Goal: Task Accomplishment & Management: Complete application form

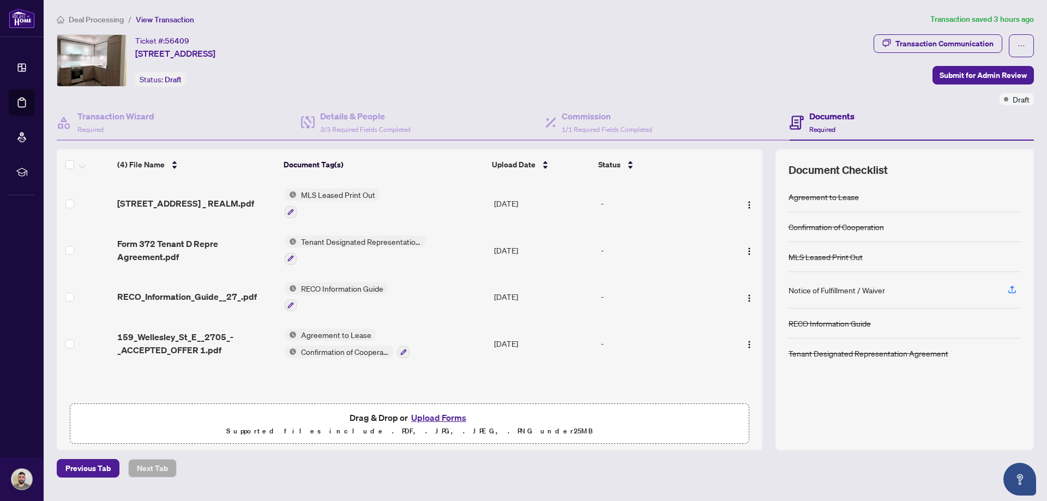
click at [422, 420] on button "Upload Forms" at bounding box center [439, 417] width 62 height 14
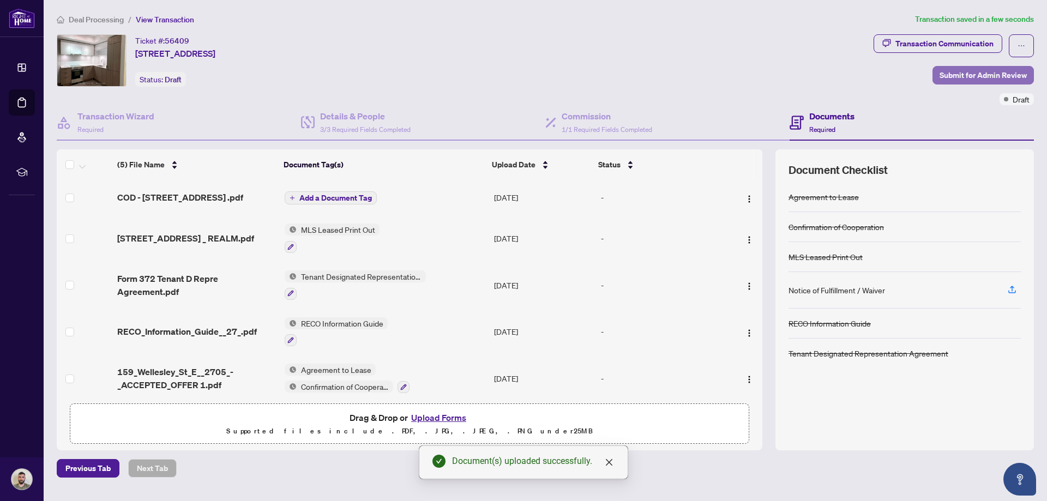
click at [954, 77] on span "Submit for Admin Review" at bounding box center [982, 75] width 87 height 17
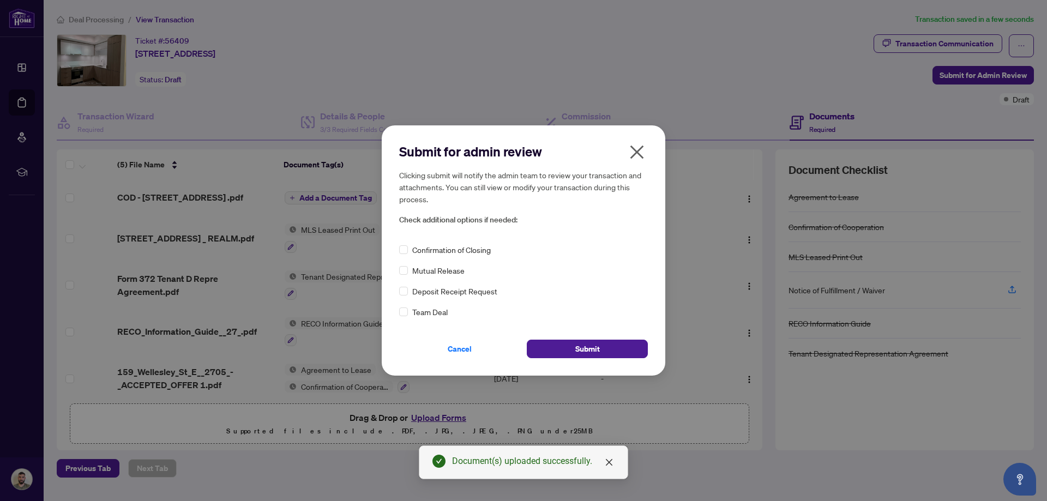
click at [637, 154] on icon "close" at bounding box center [636, 151] width 17 height 17
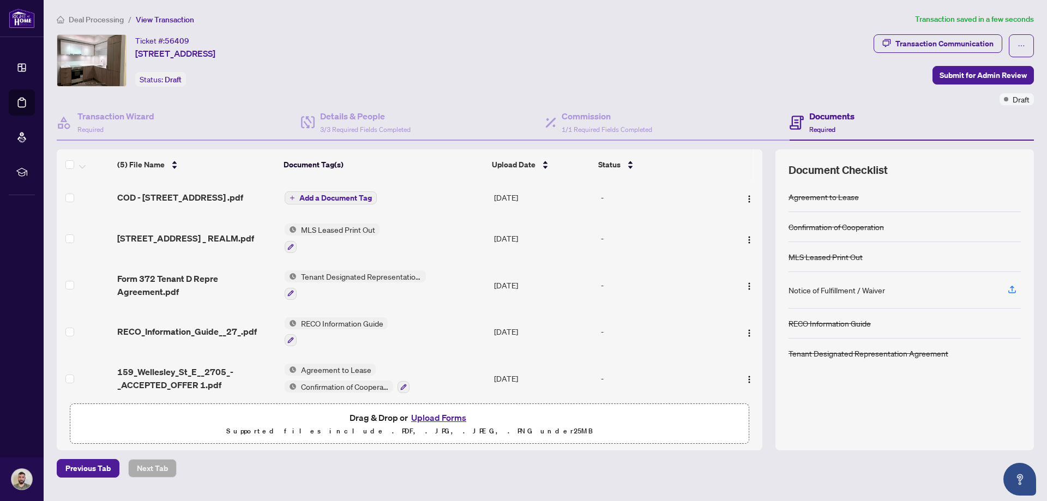
click at [366, 195] on span "Add a Document Tag" at bounding box center [335, 198] width 72 height 8
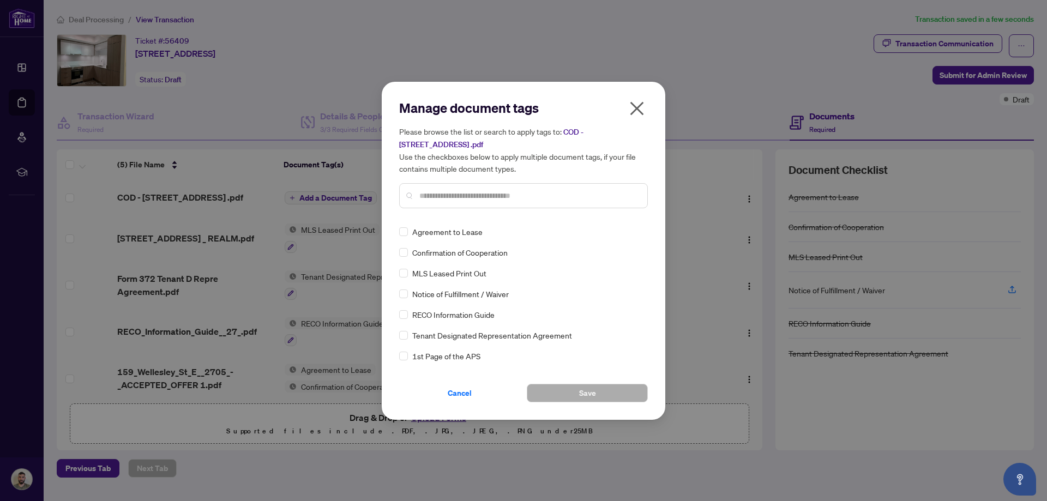
click at [450, 215] on div "Manage document tags Please browse the list or search to apply tags to: [STREET…" at bounding box center [523, 158] width 249 height 118
click at [446, 197] on input "text" at bounding box center [528, 196] width 219 height 12
type input "****"
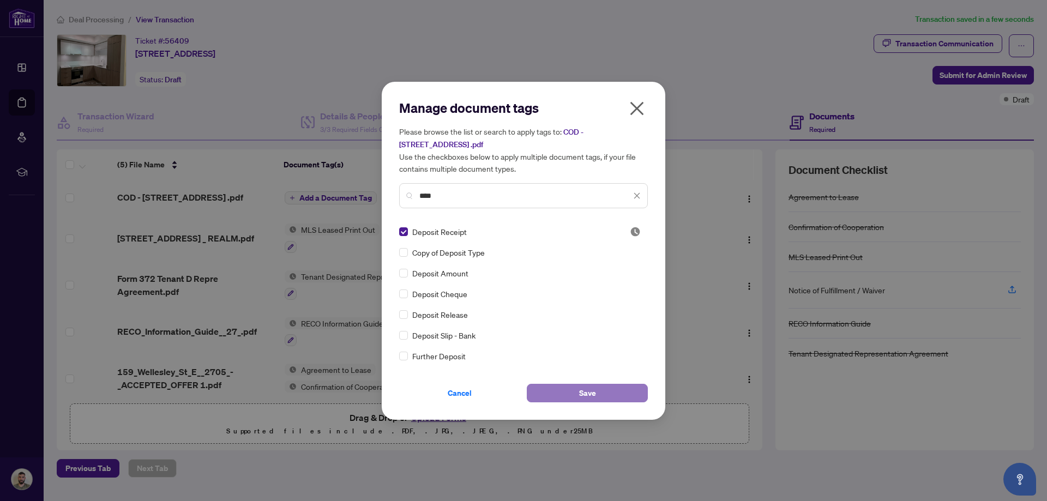
click at [559, 392] on button "Save" at bounding box center [587, 393] width 121 height 19
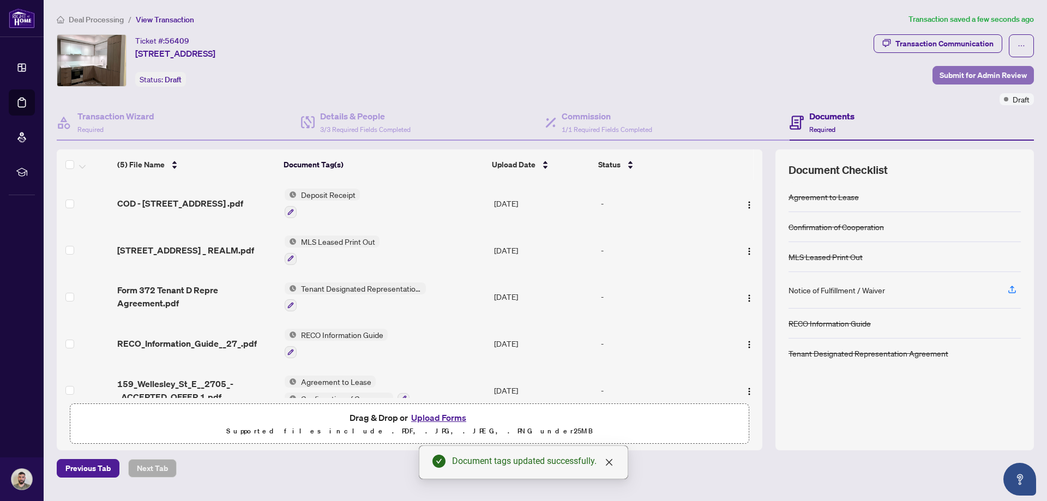
click at [973, 73] on span "Submit for Admin Review" at bounding box center [982, 75] width 87 height 17
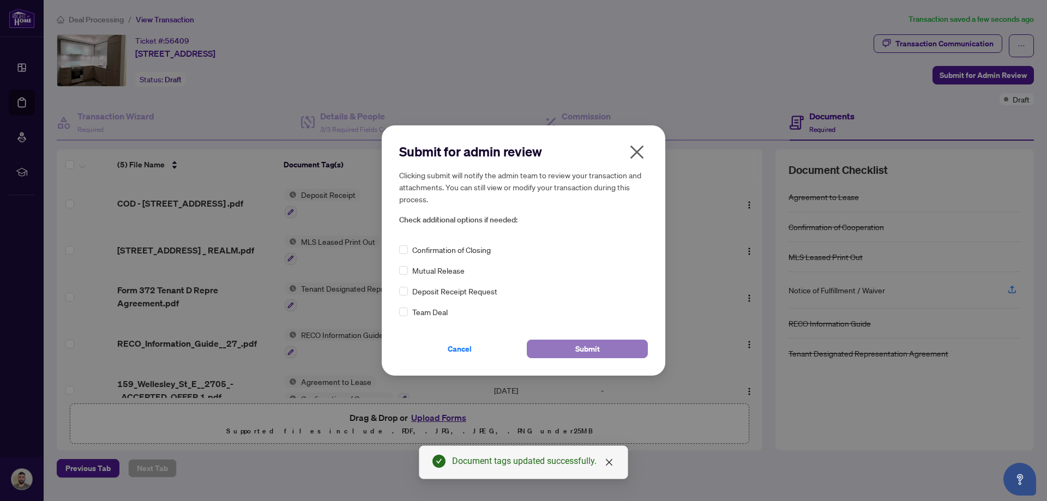
click at [580, 348] on span "Submit" at bounding box center [587, 348] width 25 height 17
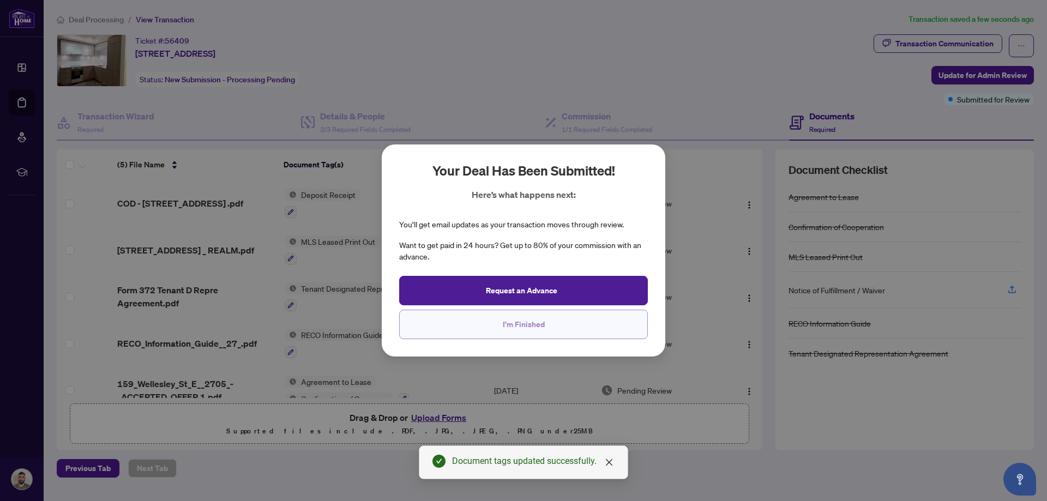
click at [555, 325] on button "I'm Finished" at bounding box center [523, 324] width 249 height 29
